Goal: Find specific page/section: Find specific page/section

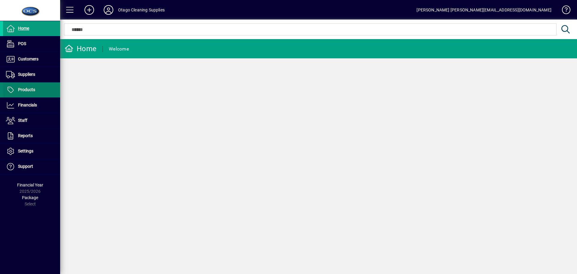
click at [26, 89] on span "Products" at bounding box center [26, 89] width 17 height 5
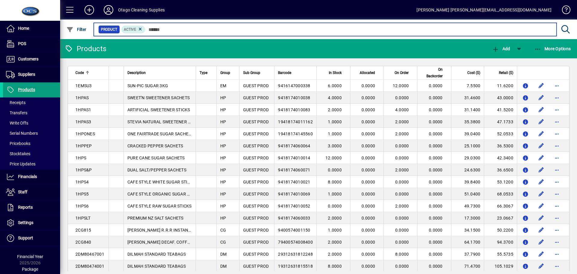
click at [196, 30] on input "text" at bounding box center [348, 29] width 406 height 8
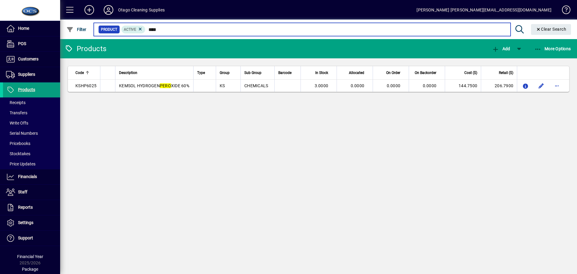
type input "****"
